Goal: Information Seeking & Learning: Check status

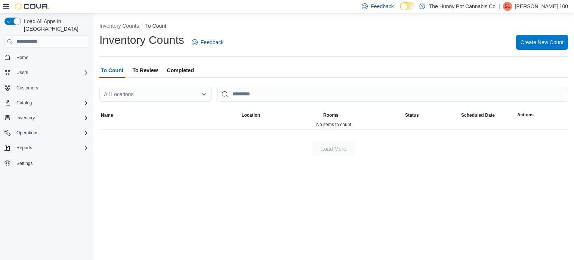
click at [75, 128] on div "Operations" at bounding box center [50, 132] width 75 height 9
click at [62, 139] on div "Cash Management" at bounding box center [49, 143] width 78 height 9
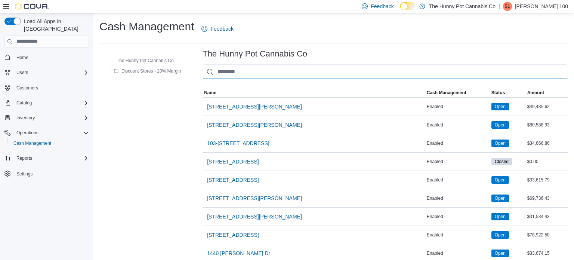
click at [247, 78] on input "This is a search bar. As you type, the results lower in the page will automatic…" at bounding box center [384, 71] width 365 height 15
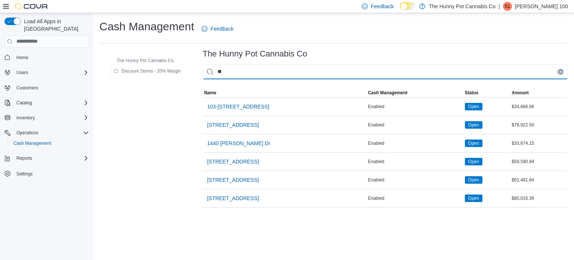
type input "***"
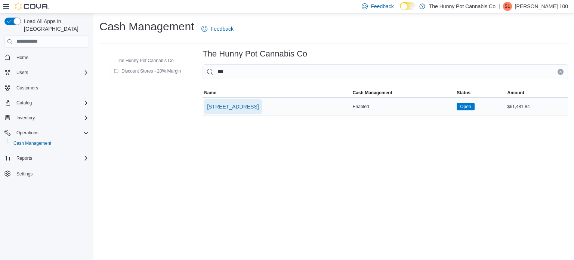
click at [235, 112] on span "[STREET_ADDRESS]" at bounding box center [233, 106] width 52 height 15
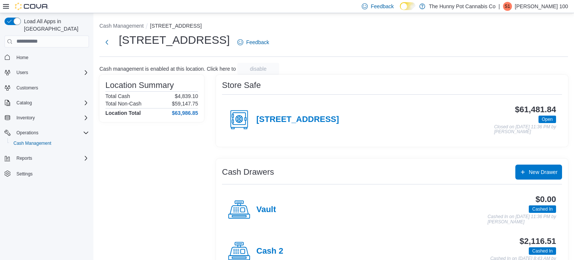
scroll to position [65, 0]
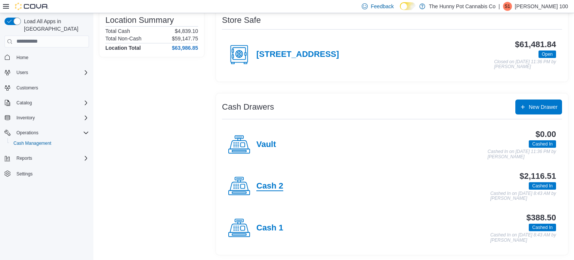
click at [271, 187] on h4 "Cash 2" at bounding box center [269, 186] width 27 height 10
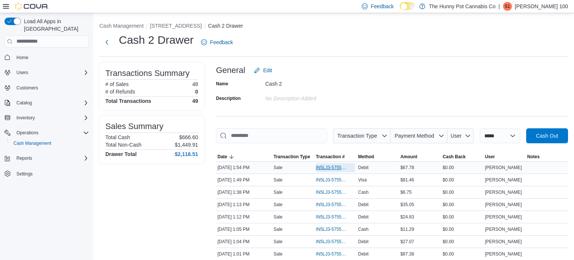
click at [343, 168] on span "IN5LJ3-5755819" at bounding box center [332, 167] width 32 height 6
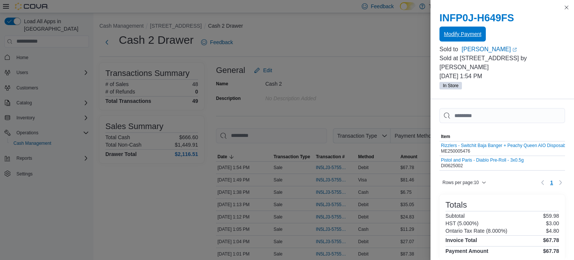
click at [465, 32] on span "Modify Payment" at bounding box center [462, 33] width 37 height 7
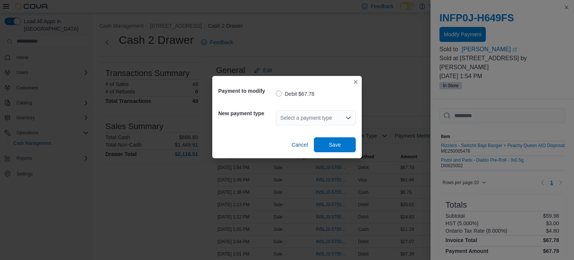
click at [295, 111] on div "Select a payment type" at bounding box center [316, 117] width 80 height 15
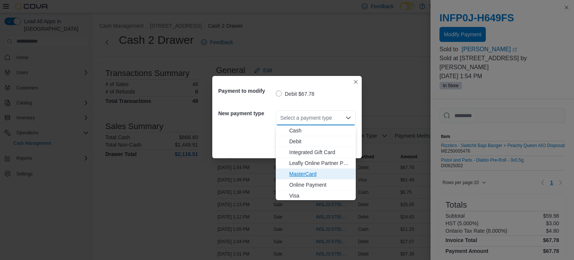
click at [287, 175] on span "MasterCard" at bounding box center [315, 173] width 71 height 7
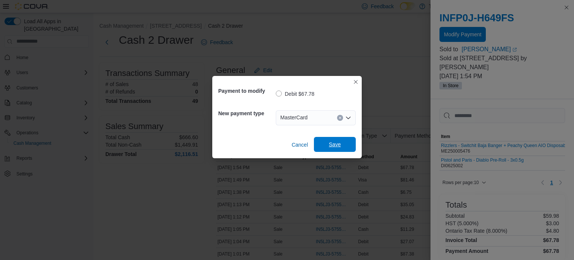
click at [345, 143] on span "Save" at bounding box center [334, 144] width 33 height 15
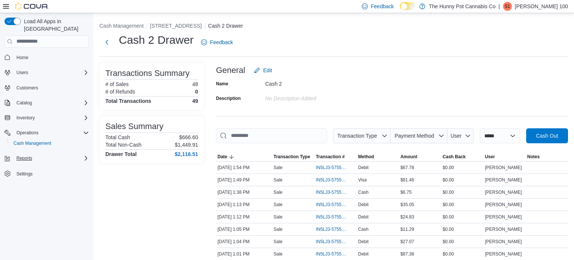
click at [55, 154] on div "Reports" at bounding box center [50, 157] width 75 height 9
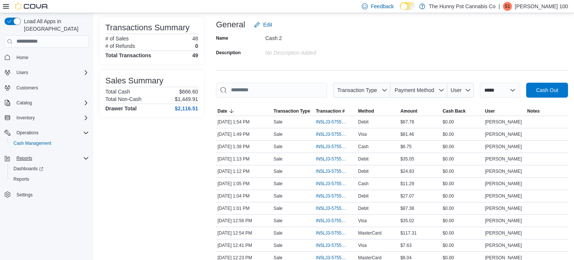
scroll to position [46, 0]
click at [29, 176] on span "Reports" at bounding box center [21, 179] width 16 height 6
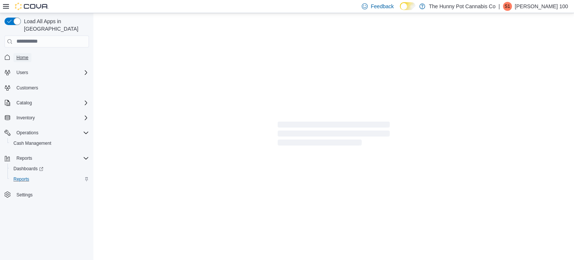
click at [28, 55] on span "Home" at bounding box center [22, 58] width 12 height 6
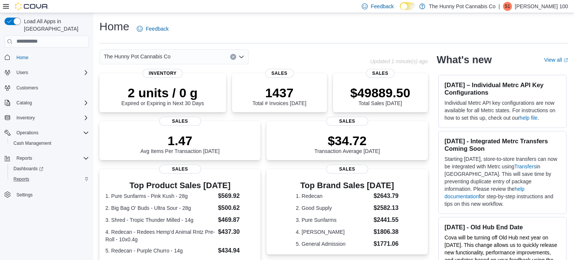
click at [131, 52] on span "The Hunny Pot Cannabis Co" at bounding box center [137, 56] width 66 height 9
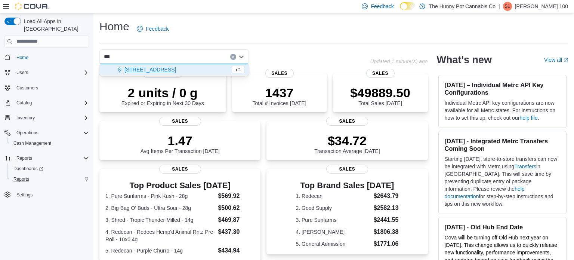
type input "***"
click at [158, 72] on span "[STREET_ADDRESS]" at bounding box center [150, 69] width 52 height 7
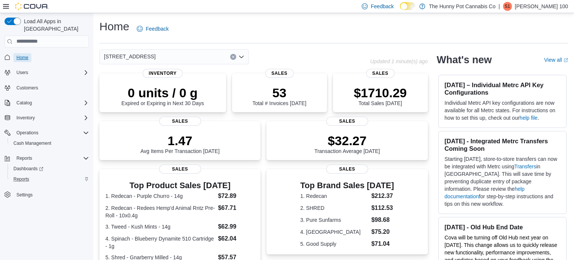
click at [27, 55] on span "Home" at bounding box center [22, 58] width 12 height 6
click at [19, 176] on span "Reports" at bounding box center [21, 179] width 16 height 6
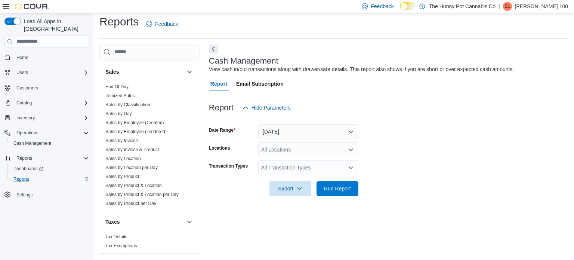
scroll to position [409, 0]
click at [133, 157] on link "Sales by Location" at bounding box center [122, 156] width 35 height 5
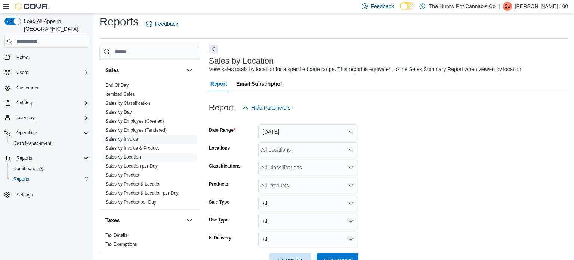
scroll to position [17, 0]
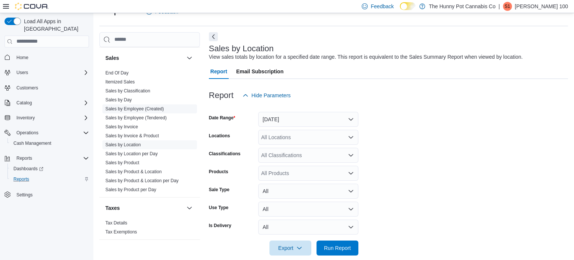
click at [143, 109] on link "Sales by Employee (Created)" at bounding box center [134, 108] width 59 height 5
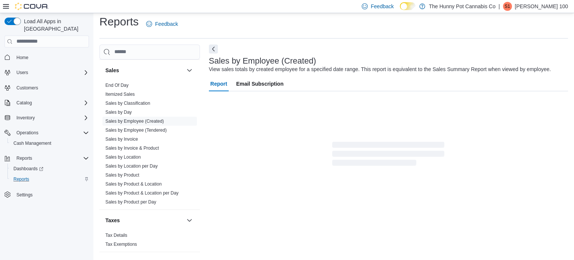
scroll to position [17, 0]
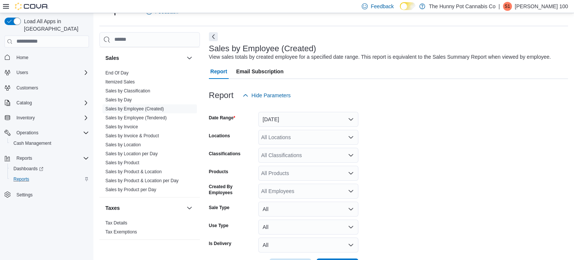
click at [289, 126] on form "Date Range [DATE] Locations All Locations Classifications All Classifications P…" at bounding box center [388, 188] width 359 height 170
click at [286, 122] on button "[DATE]" at bounding box center [308, 119] width 100 height 15
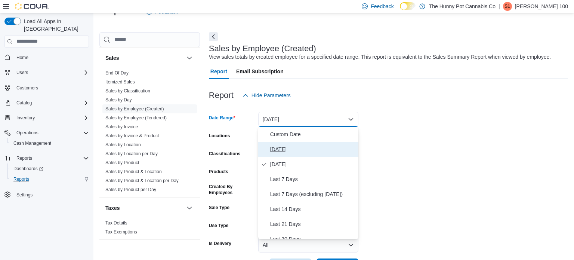
click at [280, 153] on span "[DATE]" at bounding box center [312, 149] width 85 height 9
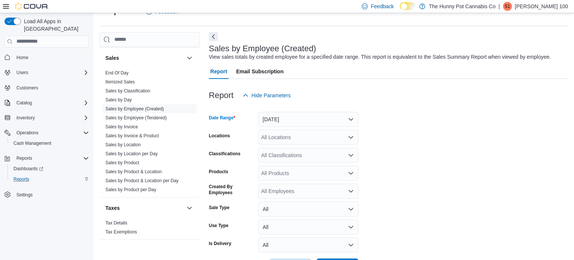
click at [274, 139] on div "All Locations" at bounding box center [308, 137] width 100 height 15
type input "***"
click at [313, 146] on div "[STREET_ADDRESS]" at bounding box center [308, 149] width 91 height 7
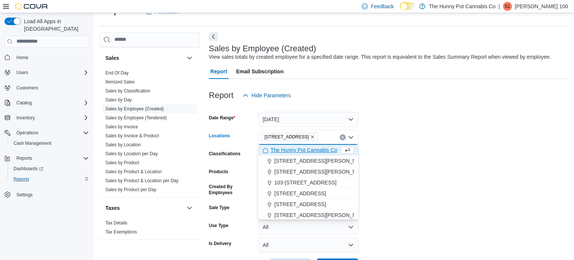
scroll to position [45, 0]
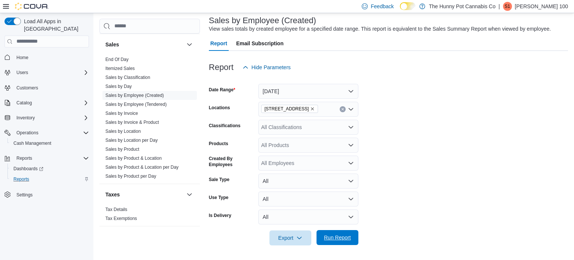
click at [352, 238] on span "Run Report" at bounding box center [337, 237] width 33 height 15
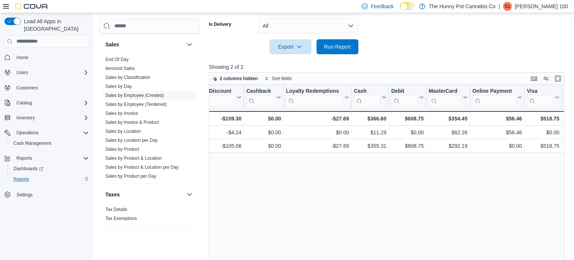
scroll to position [0, 880]
